Goal: Information Seeking & Learning: Learn about a topic

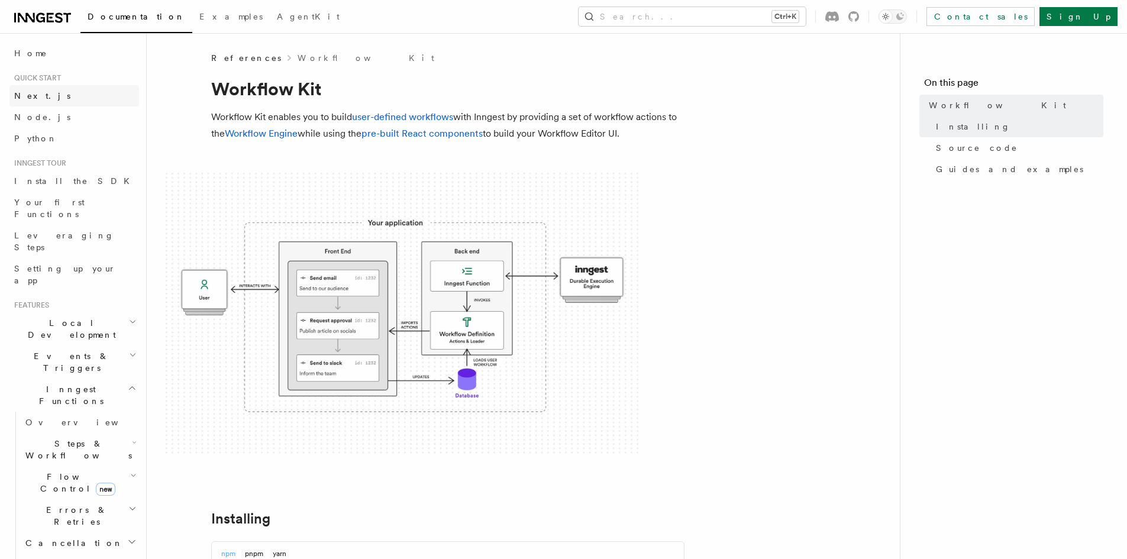
click at [20, 98] on span "Next.js" at bounding box center [42, 95] width 56 height 9
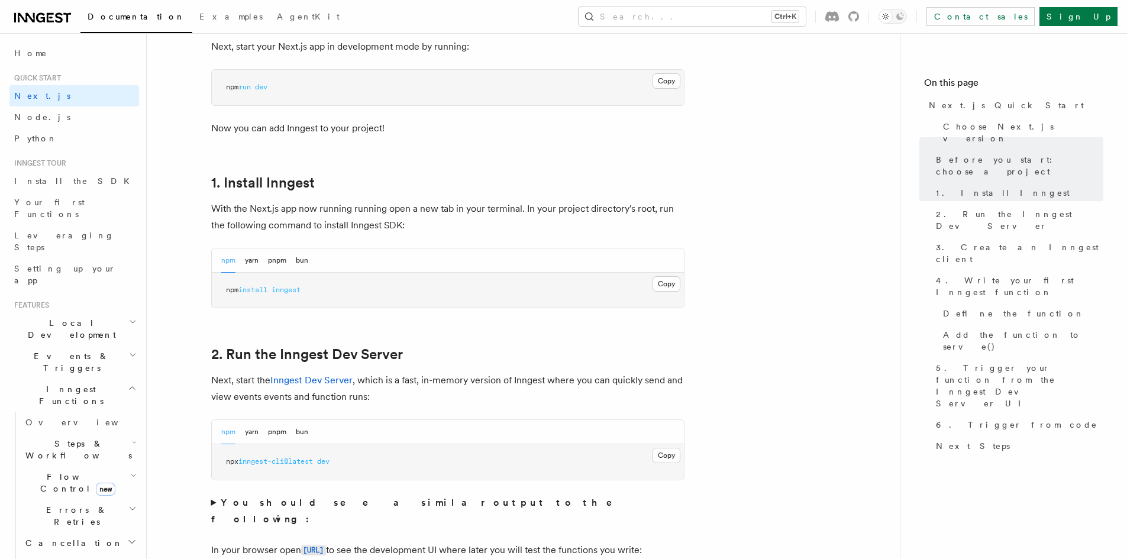
scroll to position [533, 0]
click at [199, 15] on span "Examples" at bounding box center [230, 16] width 63 height 9
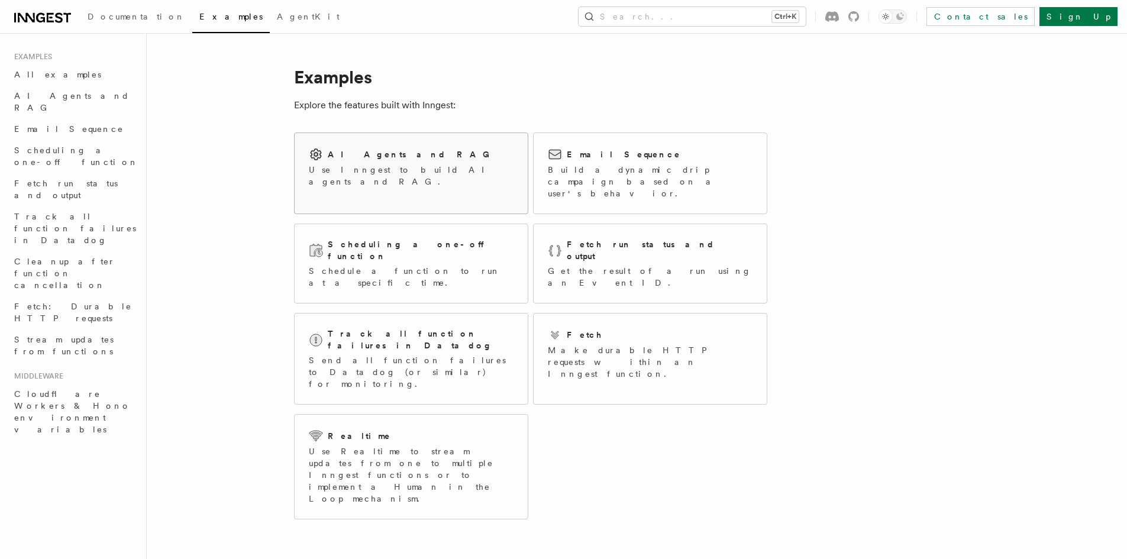
click at [387, 162] on div "AI Agents and RAG Use Inngest to build AI agents and RAG." at bounding box center [411, 167] width 205 height 40
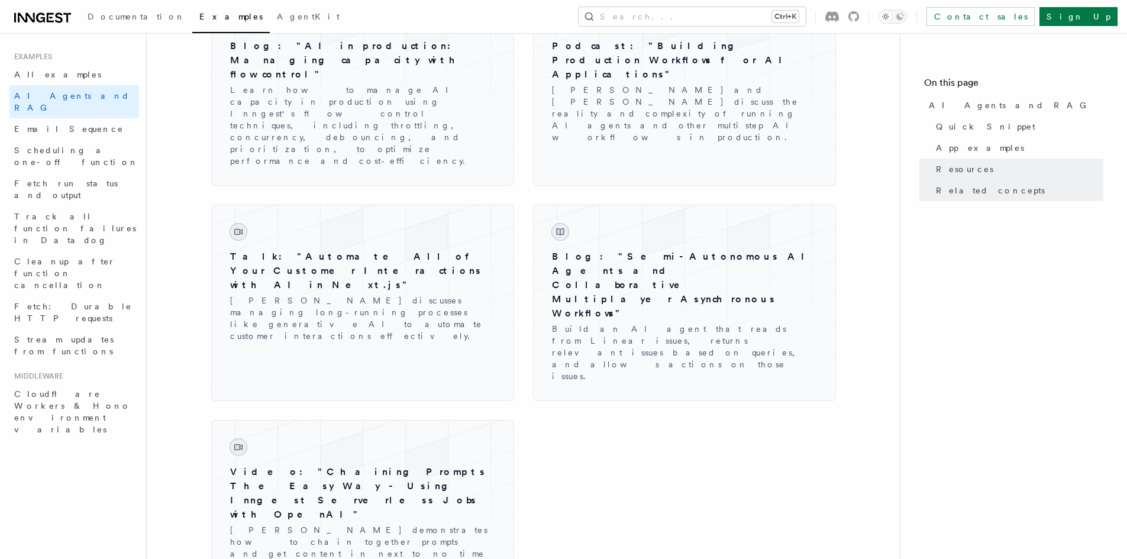
scroll to position [1765, 0]
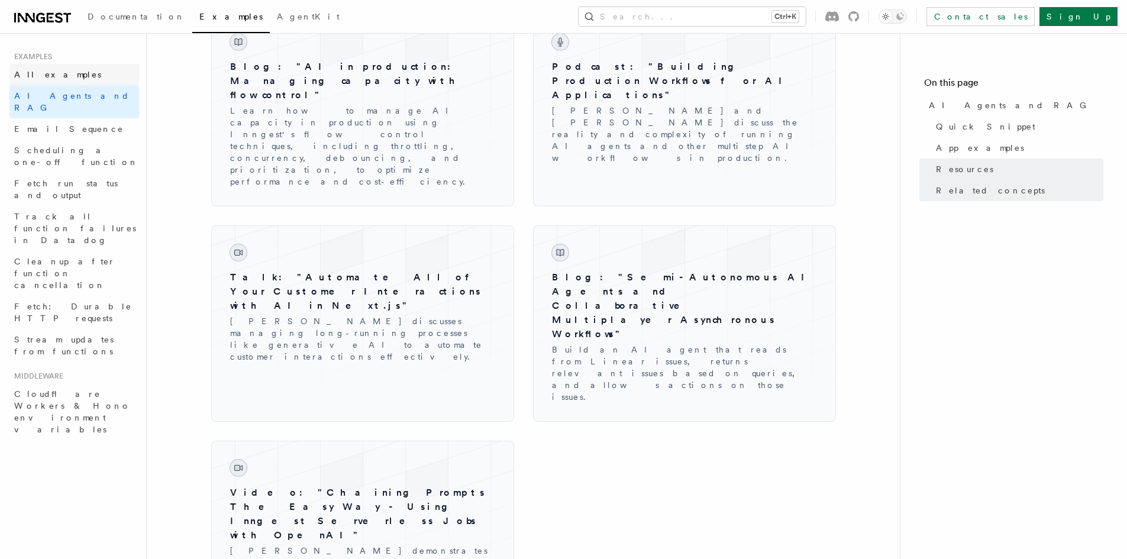
click at [56, 75] on span "All examples" at bounding box center [57, 74] width 87 height 9
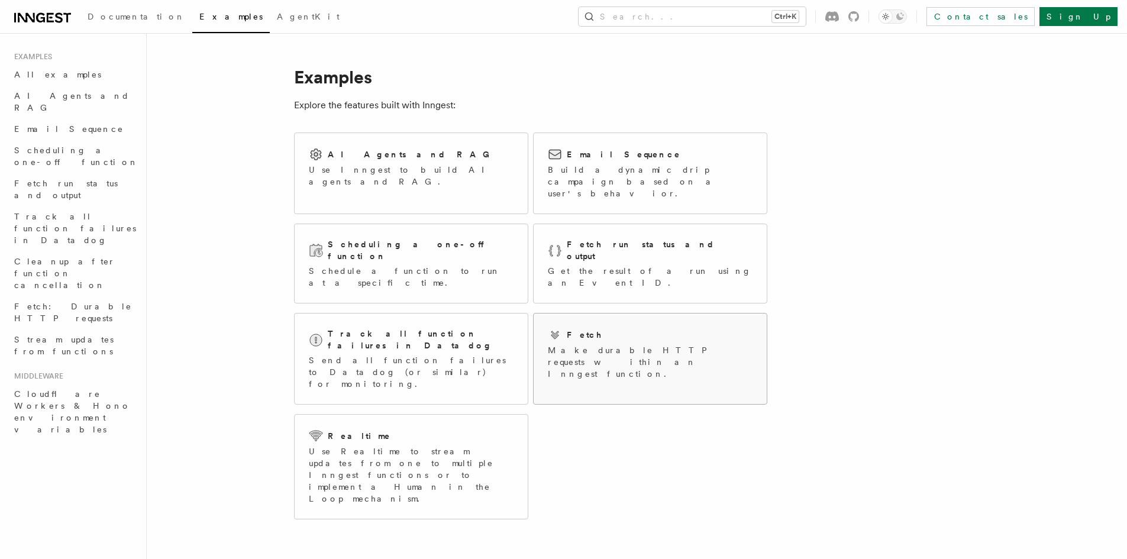
click at [586, 328] on div "Fetch Make durable HTTP requests within an Inngest function." at bounding box center [650, 354] width 205 height 52
